Goal: Check status: Check status

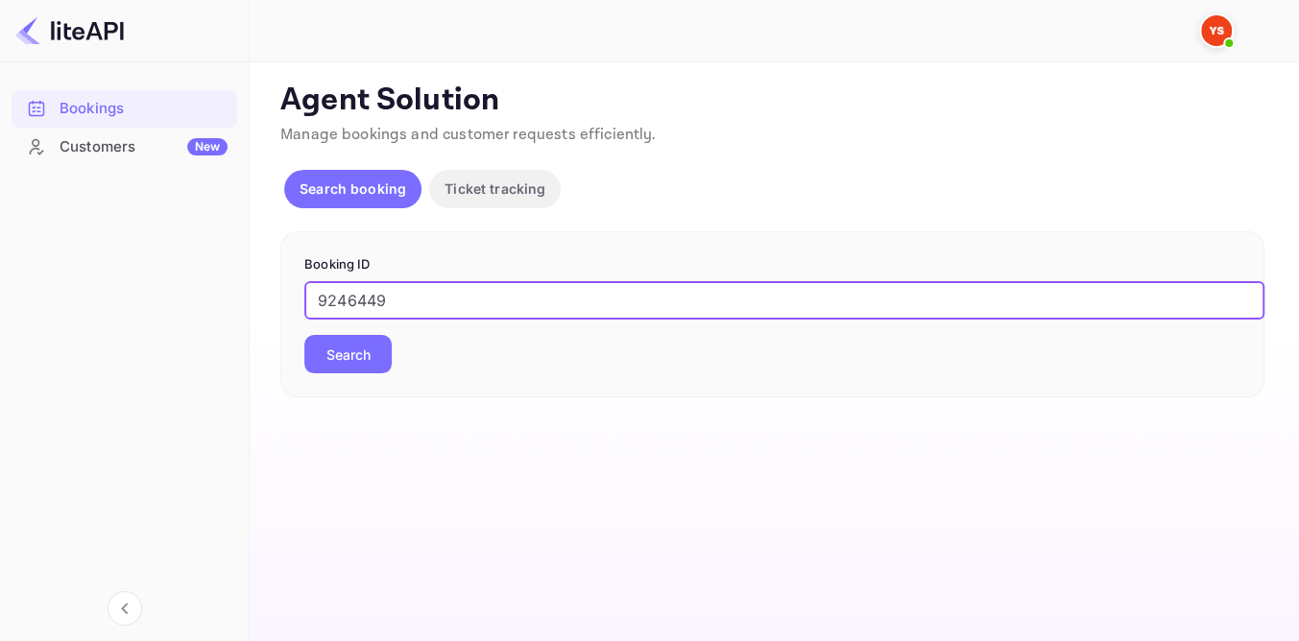
type input "9246449"
click at [378, 358] on button "Search" at bounding box center [347, 354] width 87 height 38
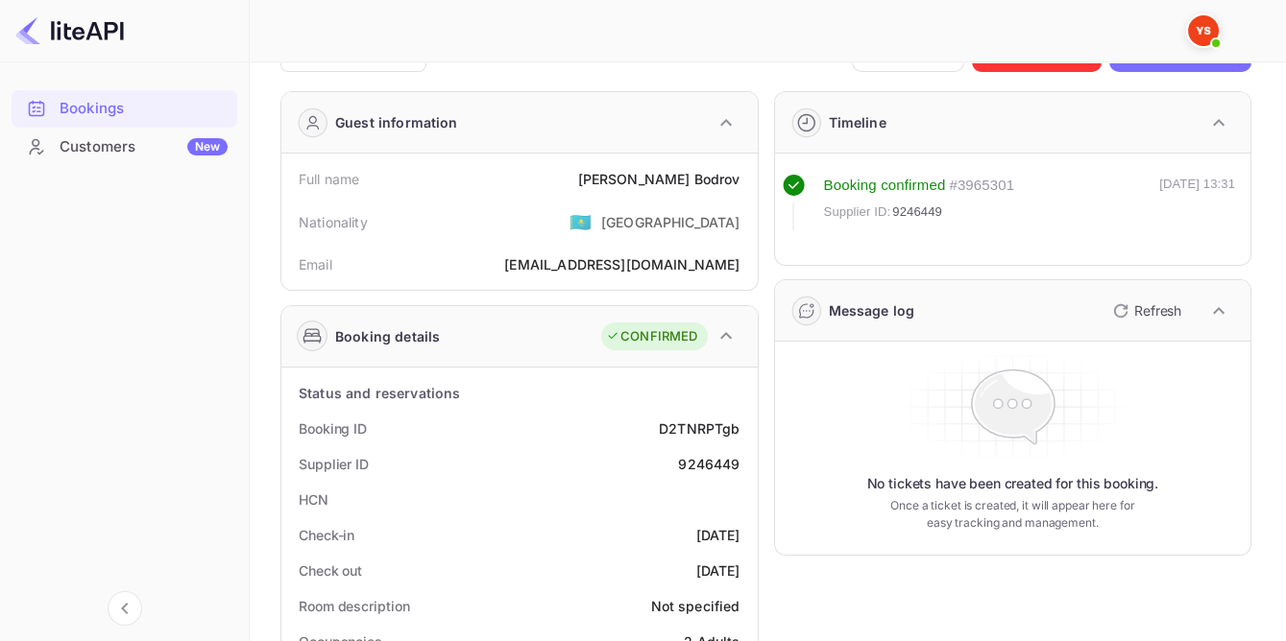
scroll to position [86, 0]
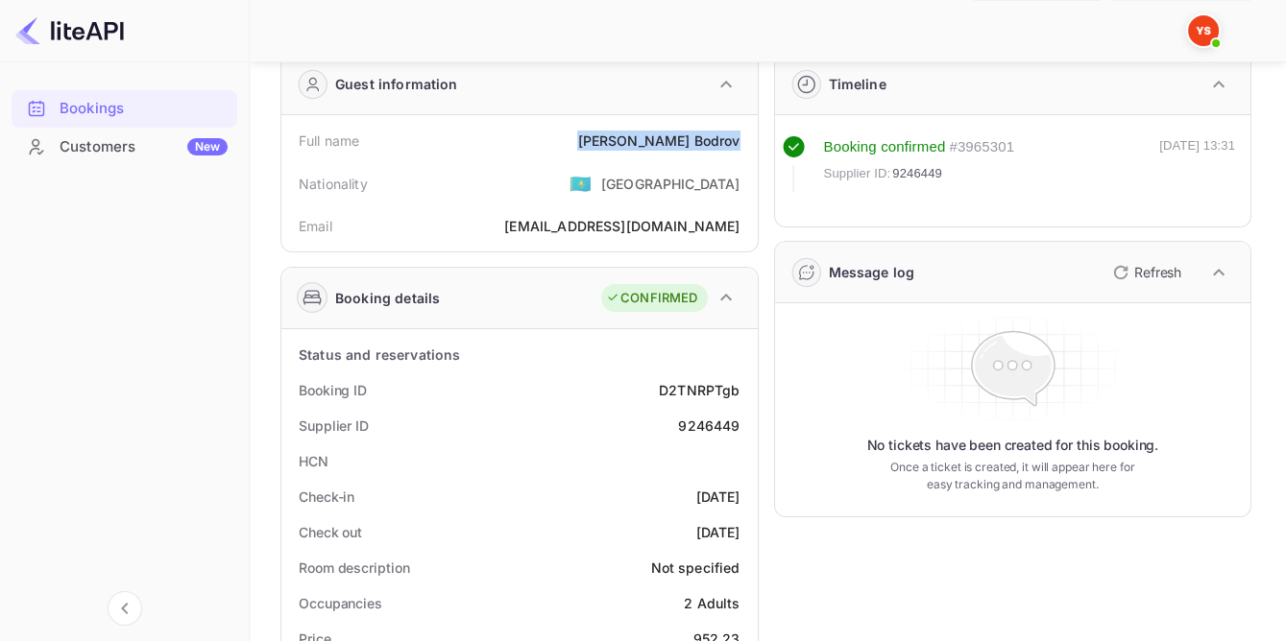
drag, startPoint x: 646, startPoint y: 132, endPoint x: 744, endPoint y: 135, distance: 98.0
click at [744, 135] on div "Full name [PERSON_NAME]" at bounding box center [519, 141] width 461 height 36
copy div "[PERSON_NAME]"
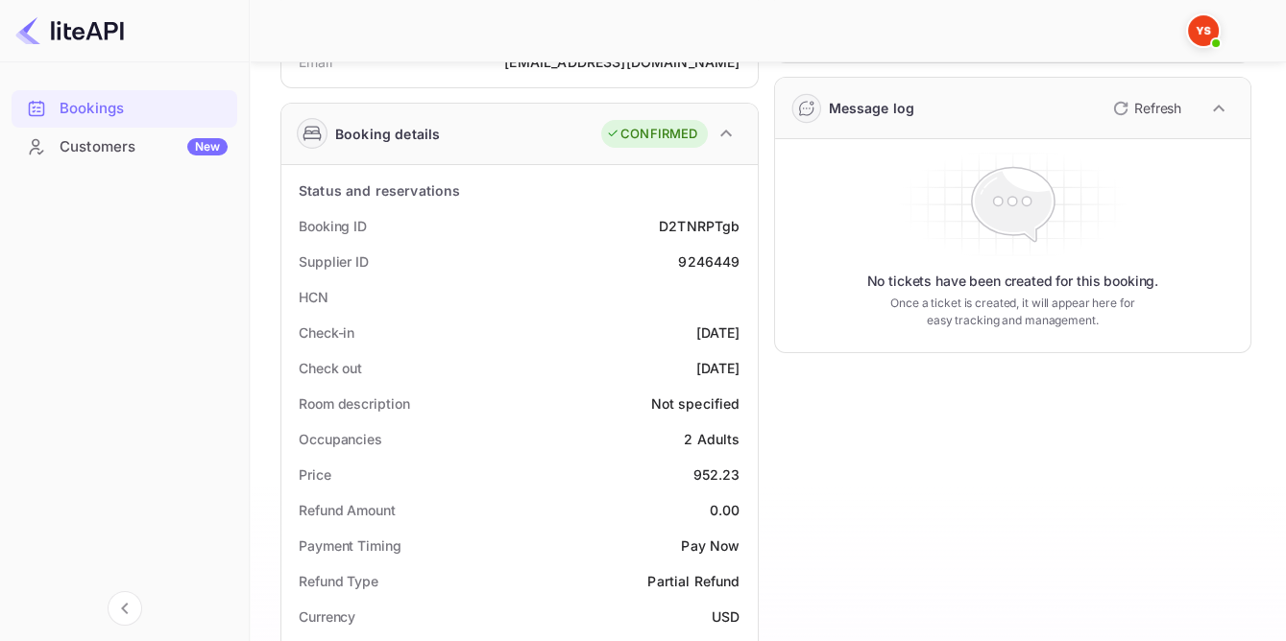
scroll to position [261, 0]
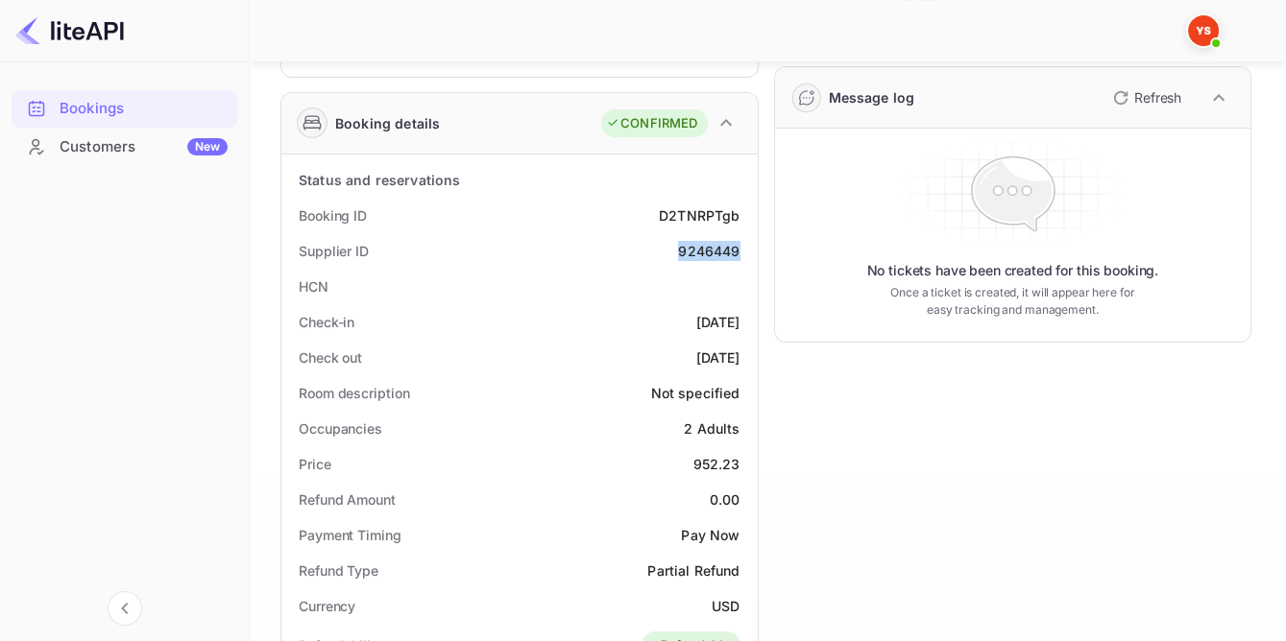
drag, startPoint x: 684, startPoint y: 251, endPoint x: 741, endPoint y: 251, distance: 57.6
click at [741, 251] on div "Supplier ID 9246449" at bounding box center [519, 251] width 461 height 36
copy div "9246449"
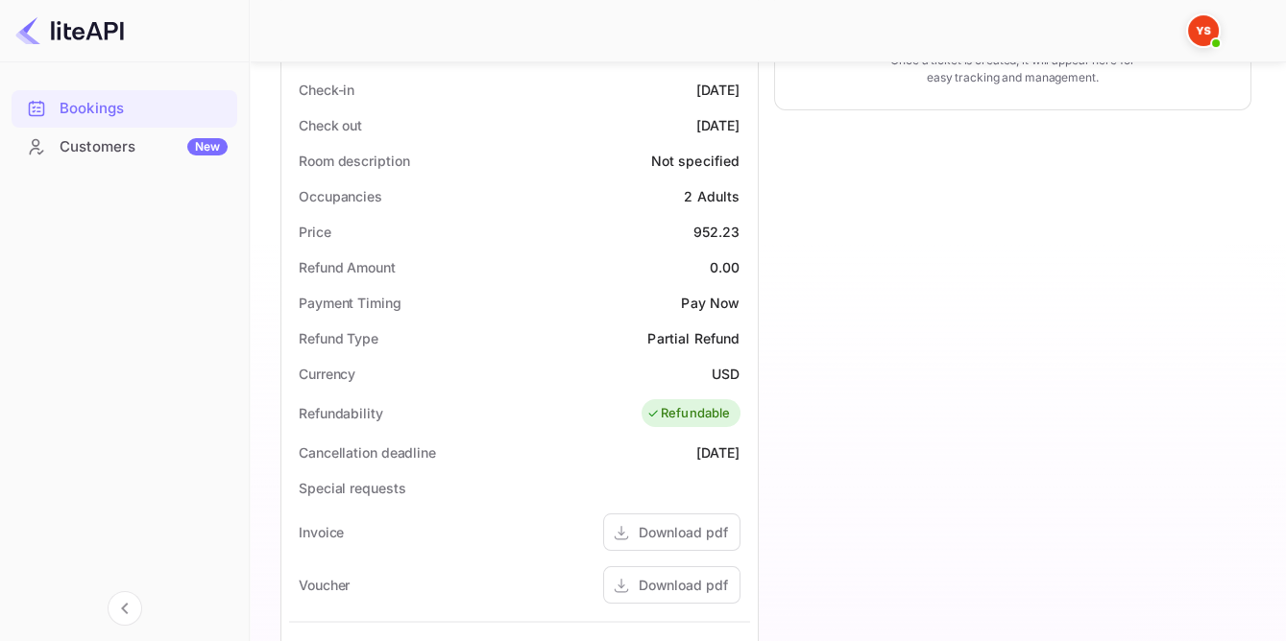
scroll to position [523, 0]
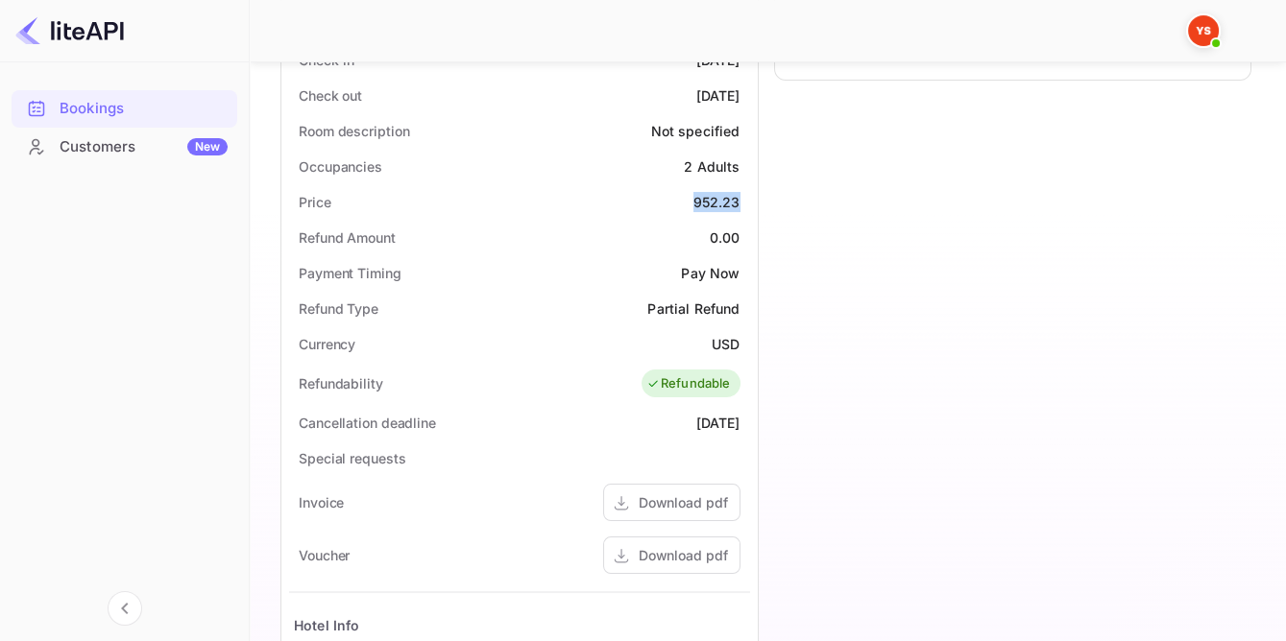
drag, startPoint x: 688, startPoint y: 197, endPoint x: 742, endPoint y: 199, distance: 53.8
click at [742, 199] on div "Price 952.23" at bounding box center [519, 202] width 461 height 36
copy div "952.23"
